Goal: Information Seeking & Learning: Check status

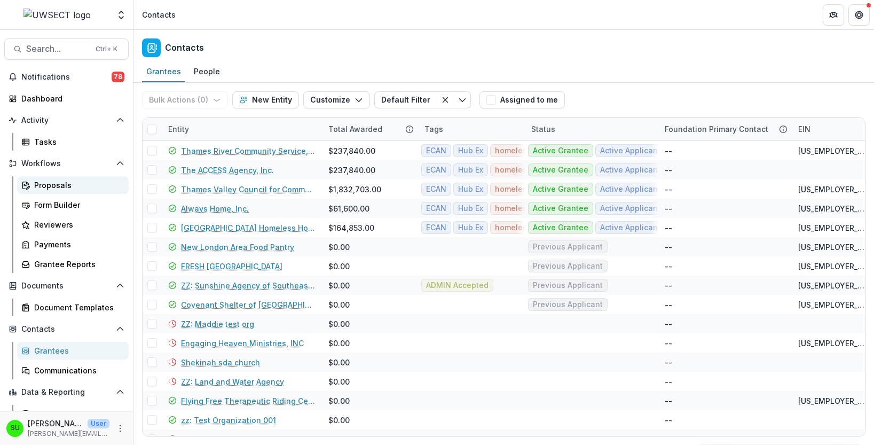
click at [63, 183] on div "Proposals" at bounding box center [77, 184] width 86 height 11
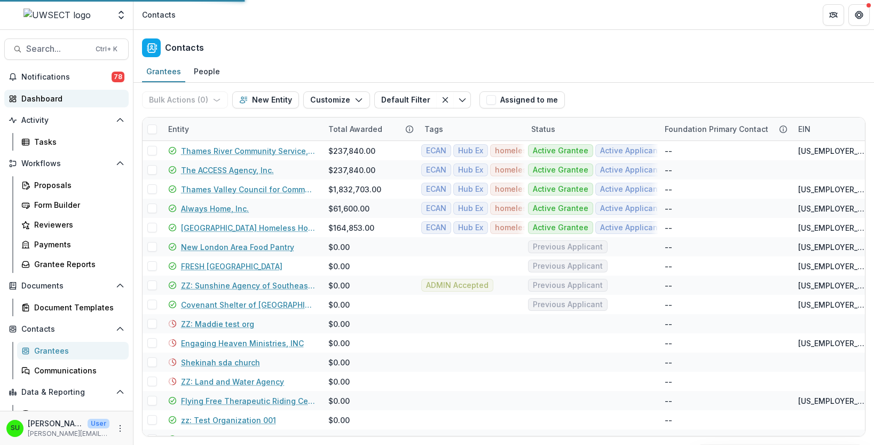
click at [50, 97] on div "Dashboard" at bounding box center [70, 98] width 99 height 11
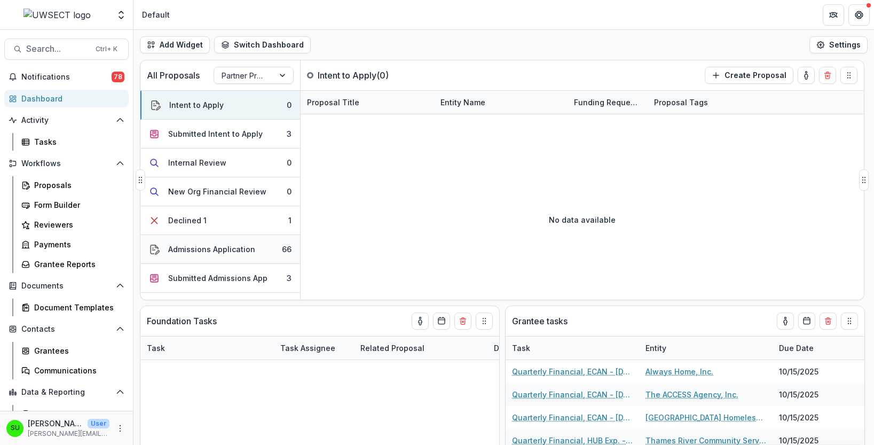
click at [221, 248] on div "Admissions Application" at bounding box center [211, 248] width 87 height 11
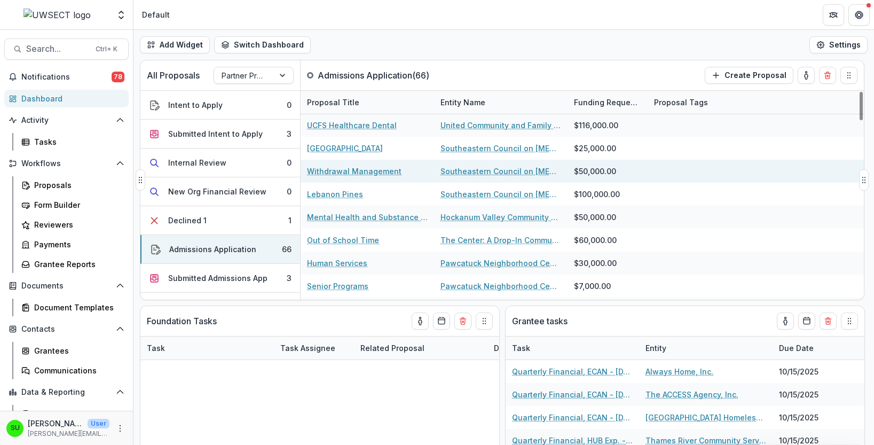
scroll to position [320, 0]
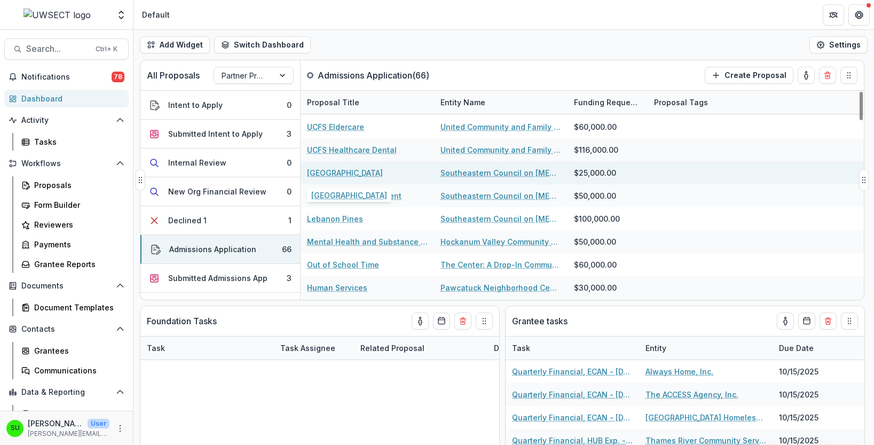
click at [334, 174] on link "[GEOGRAPHIC_DATA]" at bounding box center [345, 172] width 76 height 11
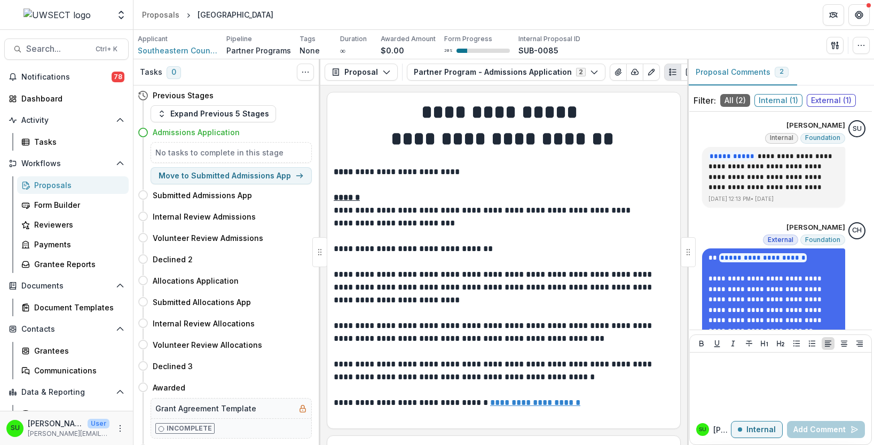
click at [743, 18] on header "Proposals [GEOGRAPHIC_DATA]" at bounding box center [503, 14] width 740 height 29
click at [382, 68] on icon "button" at bounding box center [386, 72] width 9 height 9
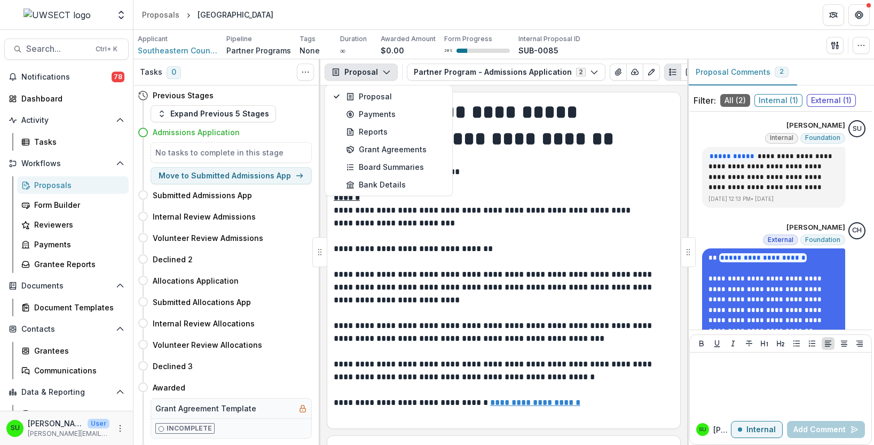
click at [375, 7] on header "Proposals [GEOGRAPHIC_DATA]" at bounding box center [503, 14] width 740 height 29
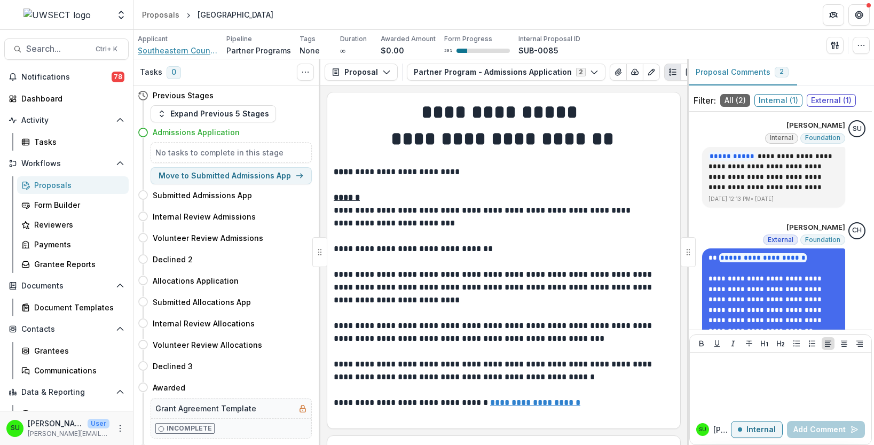
click at [191, 47] on span "Southeastern Council on [MEDICAL_DATA] and [MEDICAL_DATA], Inc." at bounding box center [178, 50] width 80 height 11
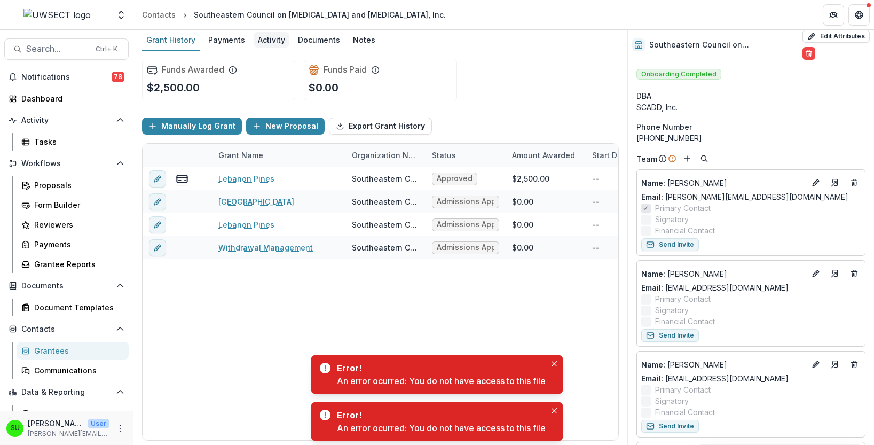
click at [278, 35] on div "Activity" at bounding box center [271, 39] width 36 height 15
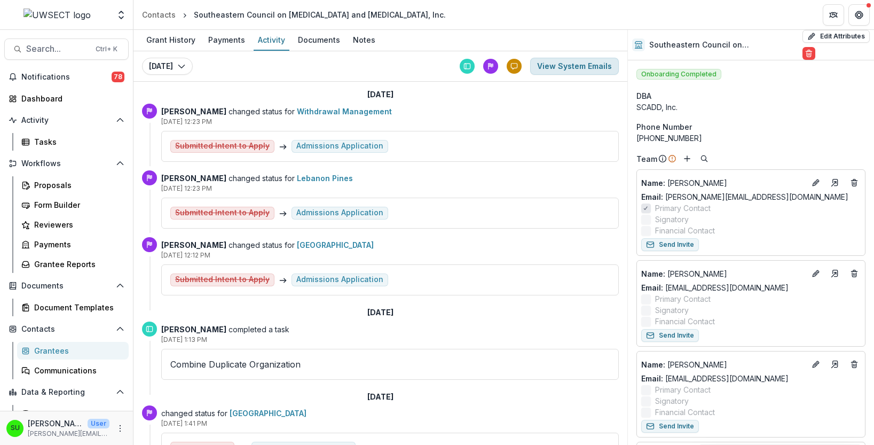
click at [564, 64] on button "View System Emails" at bounding box center [574, 66] width 89 height 17
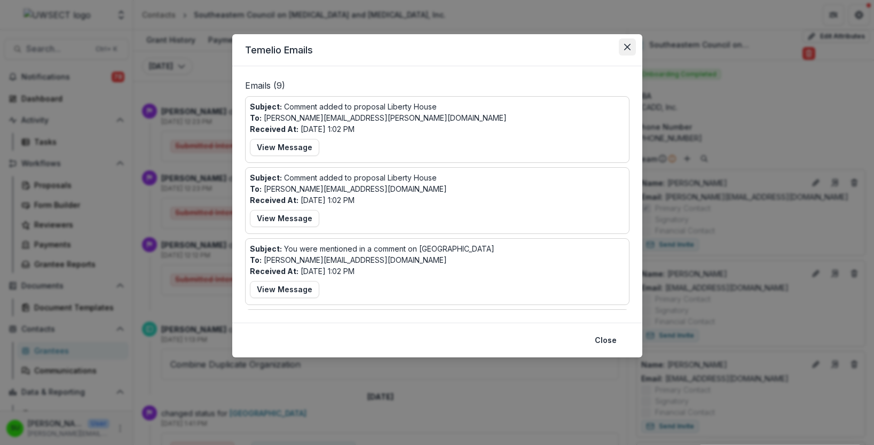
click at [629, 45] on icon "Close" at bounding box center [626, 47] width 6 height 6
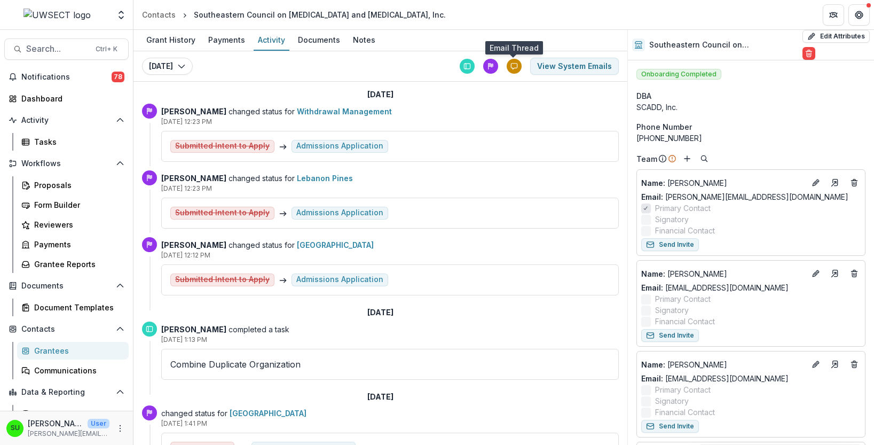
click at [517, 67] on icon at bounding box center [513, 65] width 7 height 7
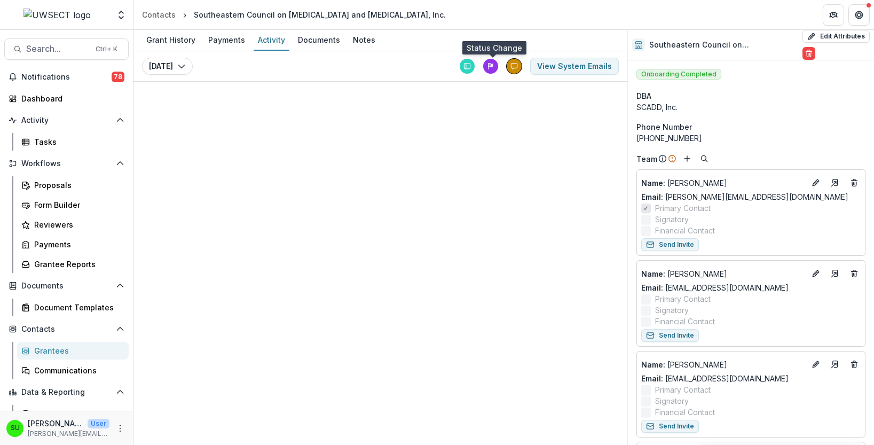
click at [487, 64] on div at bounding box center [490, 66] width 15 height 15
click at [487, 64] on icon at bounding box center [490, 65] width 7 height 7
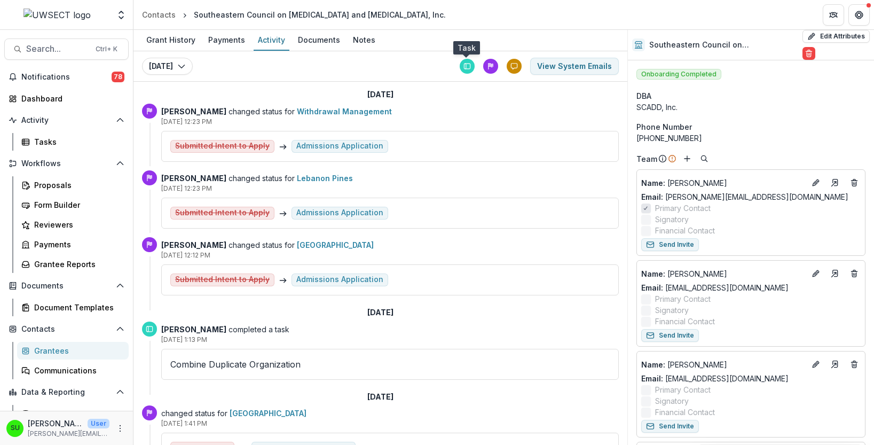
click at [468, 64] on icon at bounding box center [466, 65] width 7 height 7
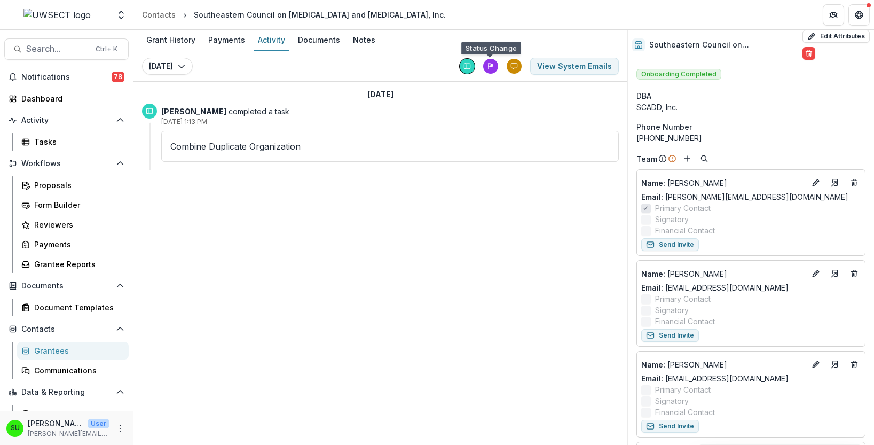
click at [499, 68] on div "View System Emails" at bounding box center [538, 66] width 159 height 17
click at [491, 65] on line at bounding box center [491, 65] width 0 height 3
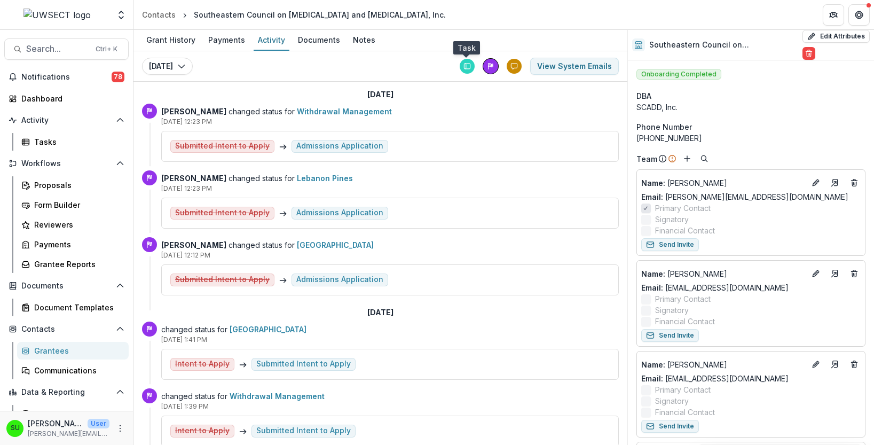
click at [465, 64] on icon at bounding box center [467, 66] width 5 height 5
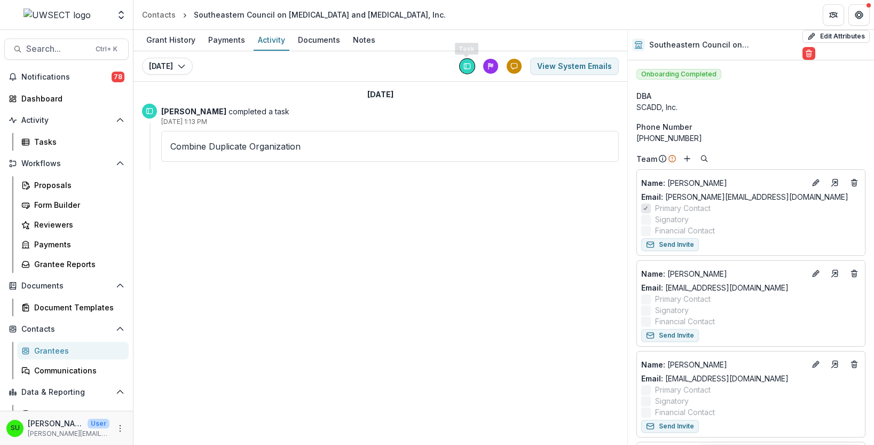
click at [419, 56] on div "[DATE] [DATE] [DATE] View System Emails" at bounding box center [380, 66] width 494 height 30
click at [179, 34] on div "Grant History" at bounding box center [171, 39] width 58 height 15
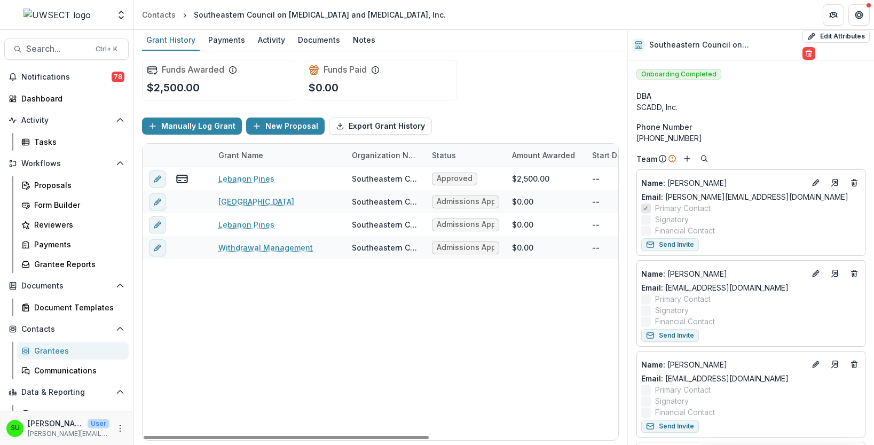
click at [542, 84] on div "Funds Awarded $2,500.00 Funds Paid $0.00" at bounding box center [380, 80] width 477 height 58
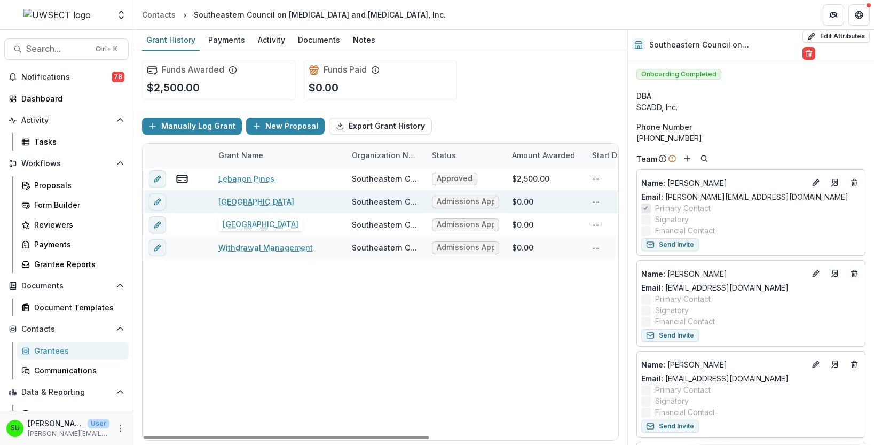
click at [240, 199] on link "[GEOGRAPHIC_DATA]" at bounding box center [256, 201] width 76 height 11
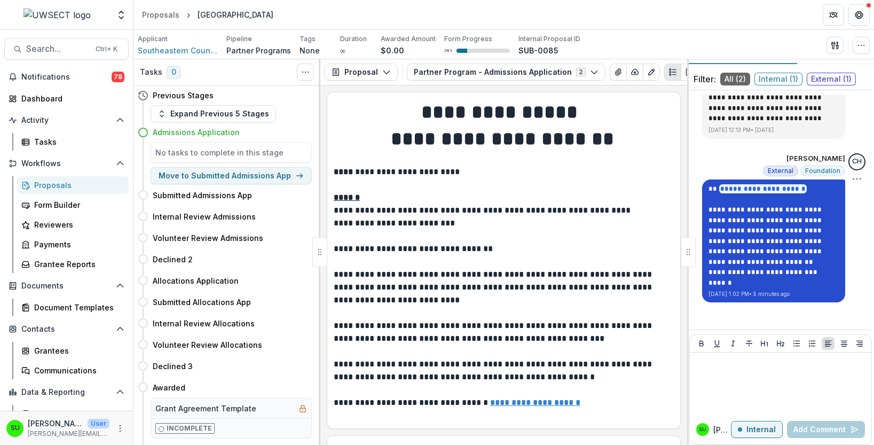
scroll to position [30, 0]
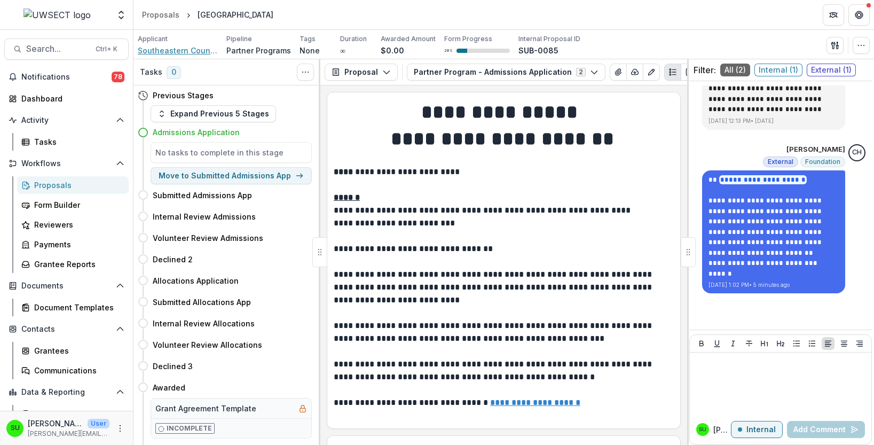
click at [180, 49] on span "Southeastern Council on [MEDICAL_DATA] and [MEDICAL_DATA], Inc." at bounding box center [178, 50] width 80 height 11
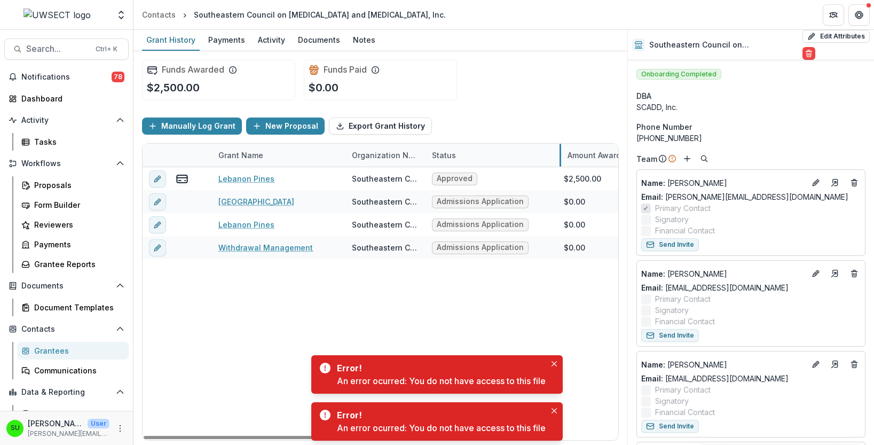
drag, startPoint x: 504, startPoint y: 153, endPoint x: 560, endPoint y: 156, distance: 56.7
click at [559, 318] on div "Lebanon Pines Southeastern Council on [MEDICAL_DATA] and [MEDICAL_DATA], Inc. A…" at bounding box center [565, 303] width 846 height 273
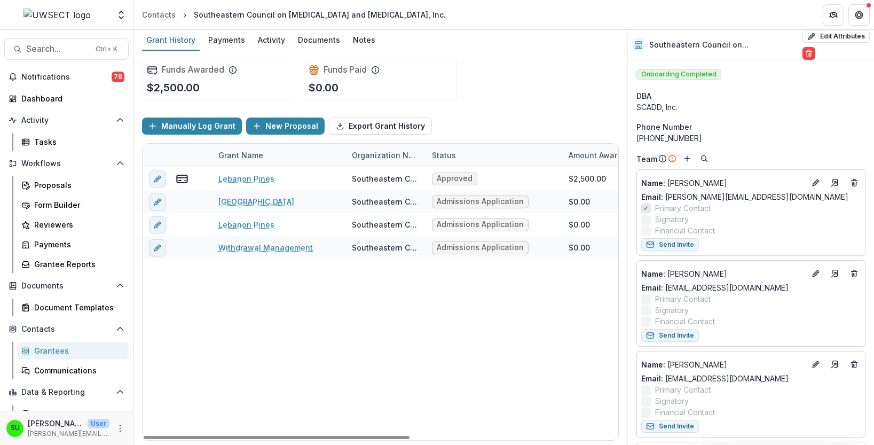
click at [585, 50] on div "Grant History Payments Activity Documents Notes" at bounding box center [380, 40] width 494 height 21
drag, startPoint x: 323, startPoint y: 437, endPoint x: 298, endPoint y: 450, distance: 29.1
click at [298, 439] on div at bounding box center [277, 436] width 266 height 3
click at [291, 358] on div "Lebanon Pines Southeastern Council on [MEDICAL_DATA] and [MEDICAL_DATA], Inc. A…" at bounding box center [565, 303] width 846 height 273
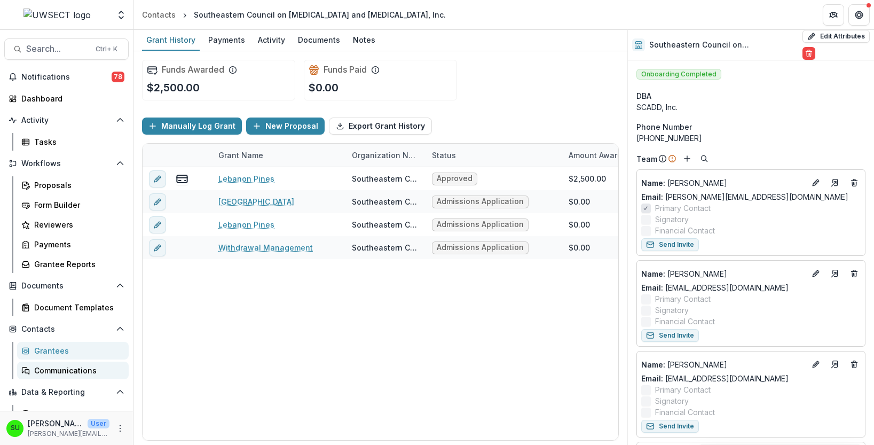
click at [77, 372] on div "Communications" at bounding box center [77, 369] width 86 height 11
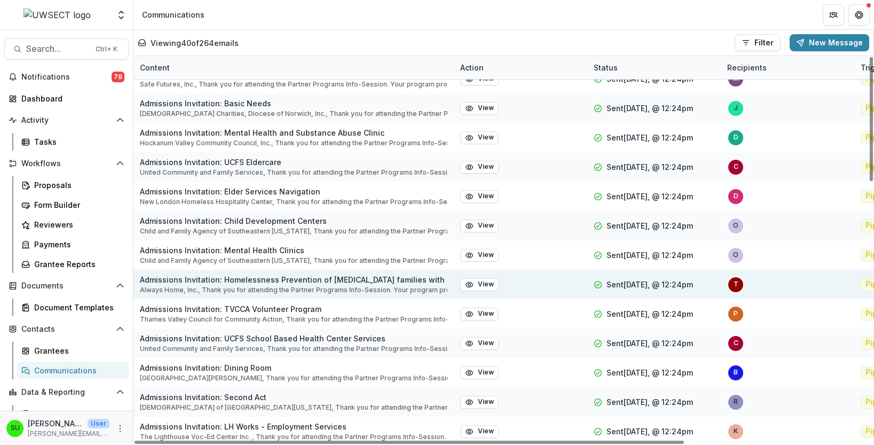
scroll to position [427, 0]
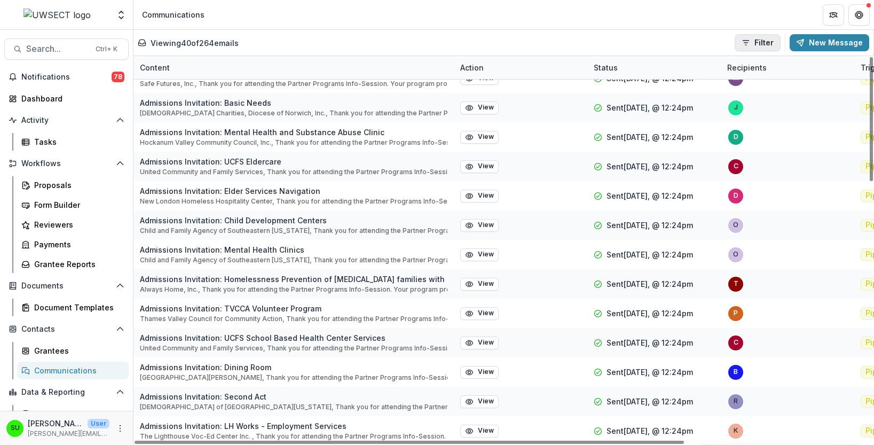
click at [754, 46] on button "Filter" at bounding box center [757, 42] width 46 height 17
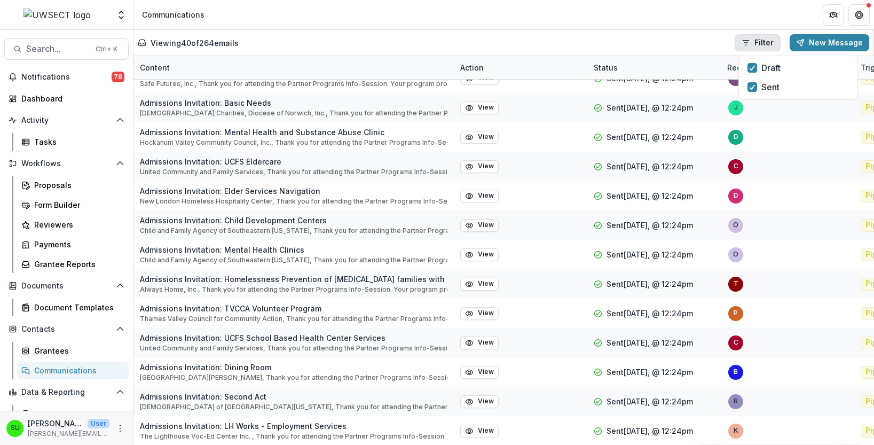
click at [754, 46] on button "Filter" at bounding box center [757, 42] width 46 height 17
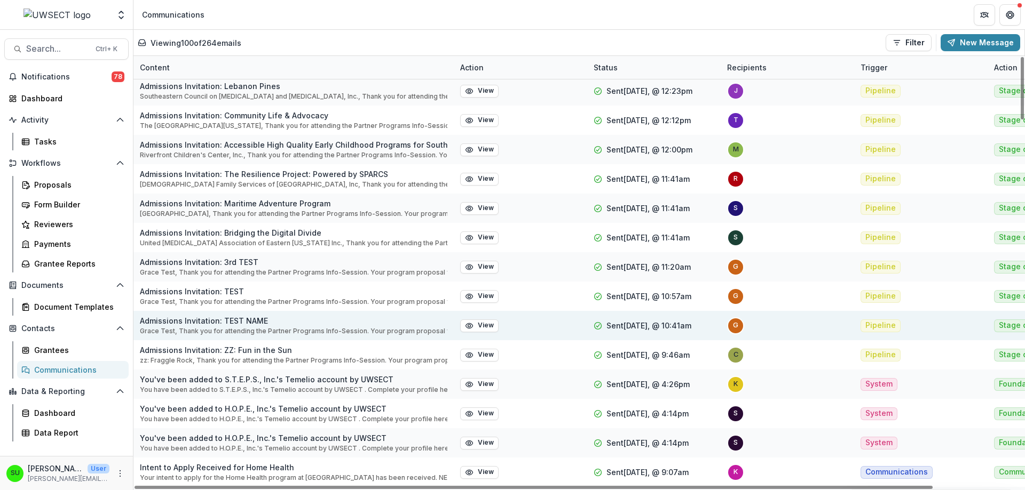
scroll to position [1777, 0]
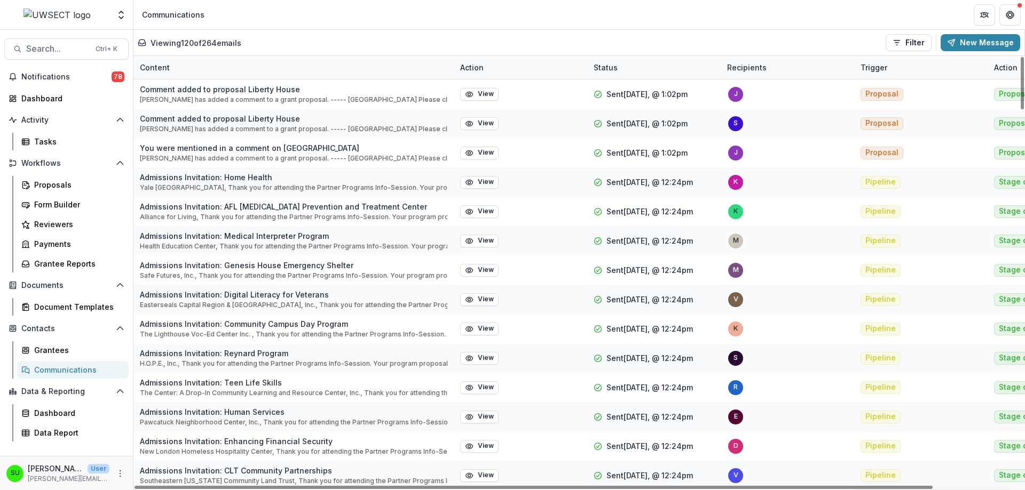
click at [521, 12] on header "Communications" at bounding box center [578, 14] width 891 height 29
